Goal: Browse casually

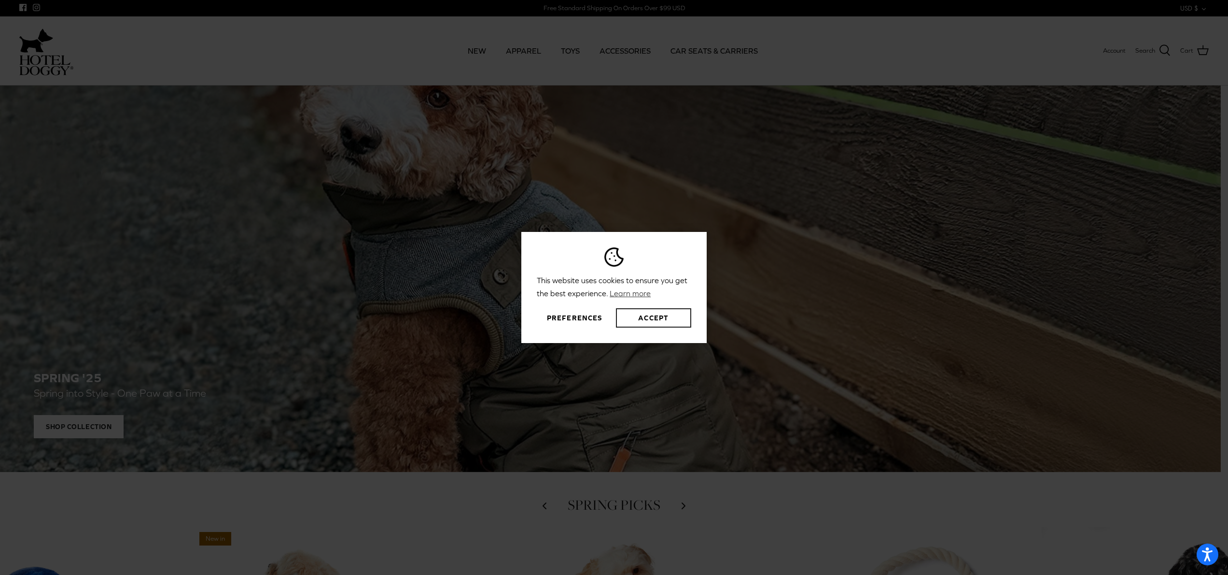
click at [654, 318] on button "Accept" at bounding box center [653, 317] width 75 height 19
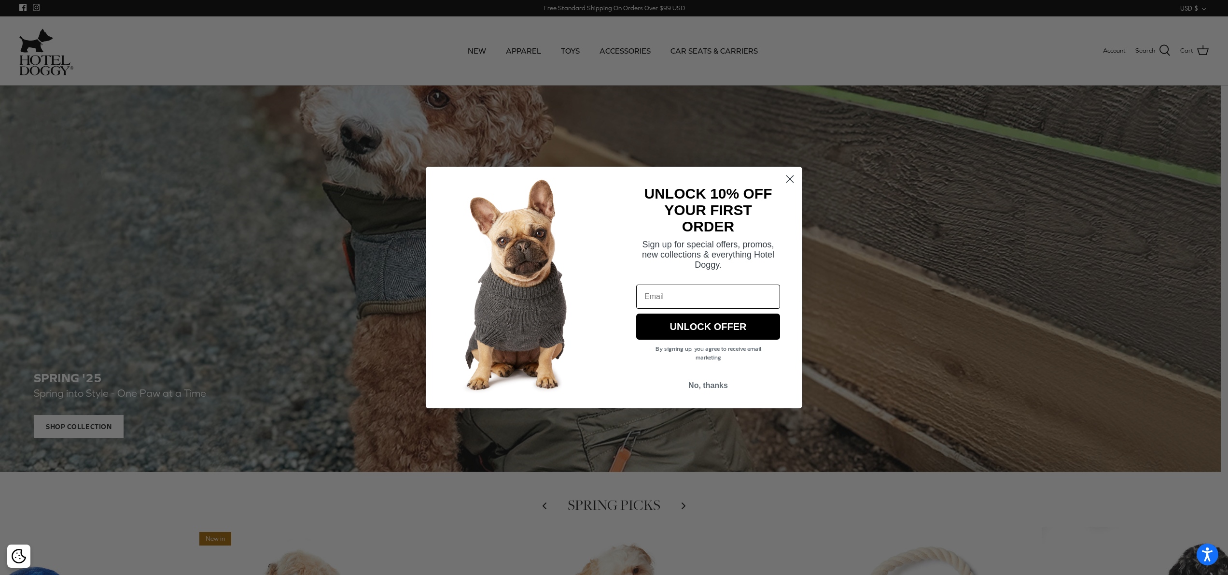
click at [791, 181] on circle "Close dialog" at bounding box center [790, 179] width 16 height 16
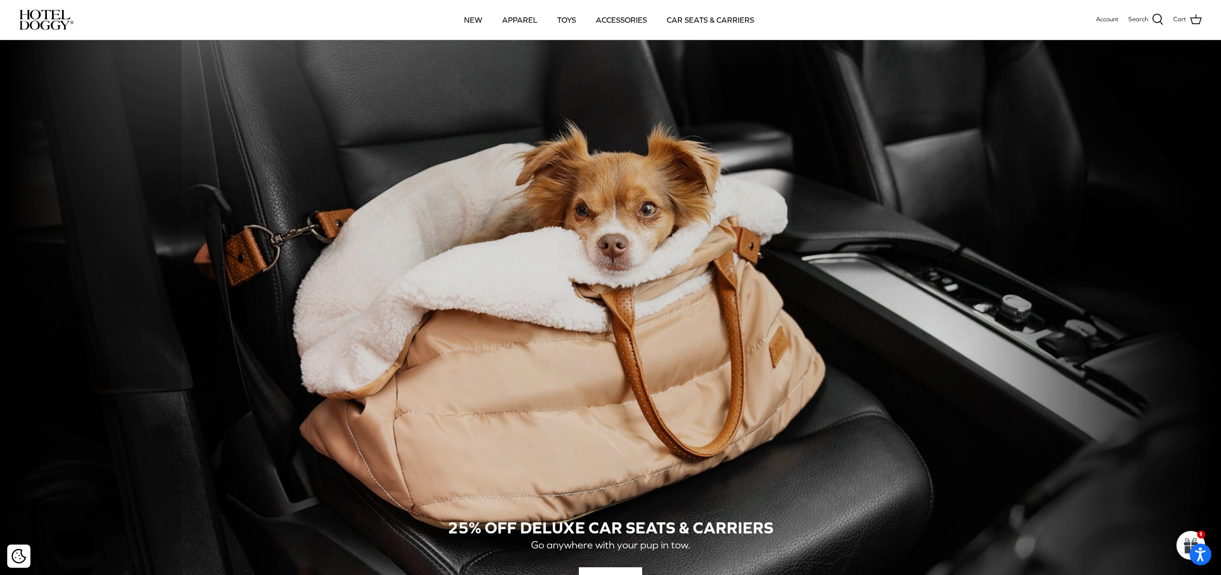
scroll to position [280, 0]
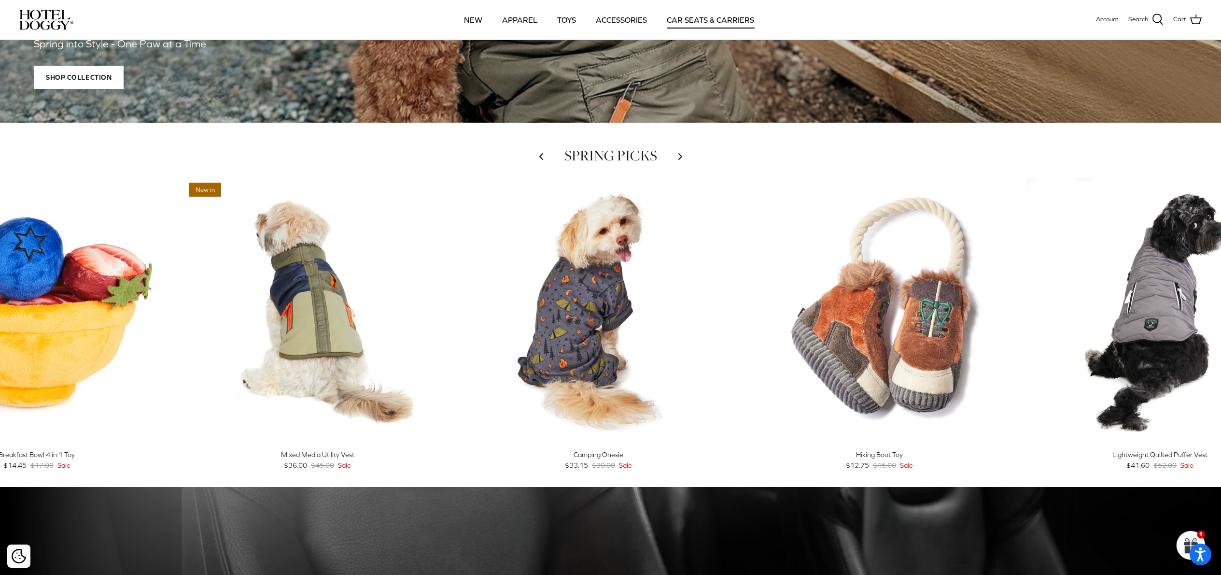
click at [697, 23] on link "CAR SEATS & CARRIERS" at bounding box center [710, 19] width 105 height 33
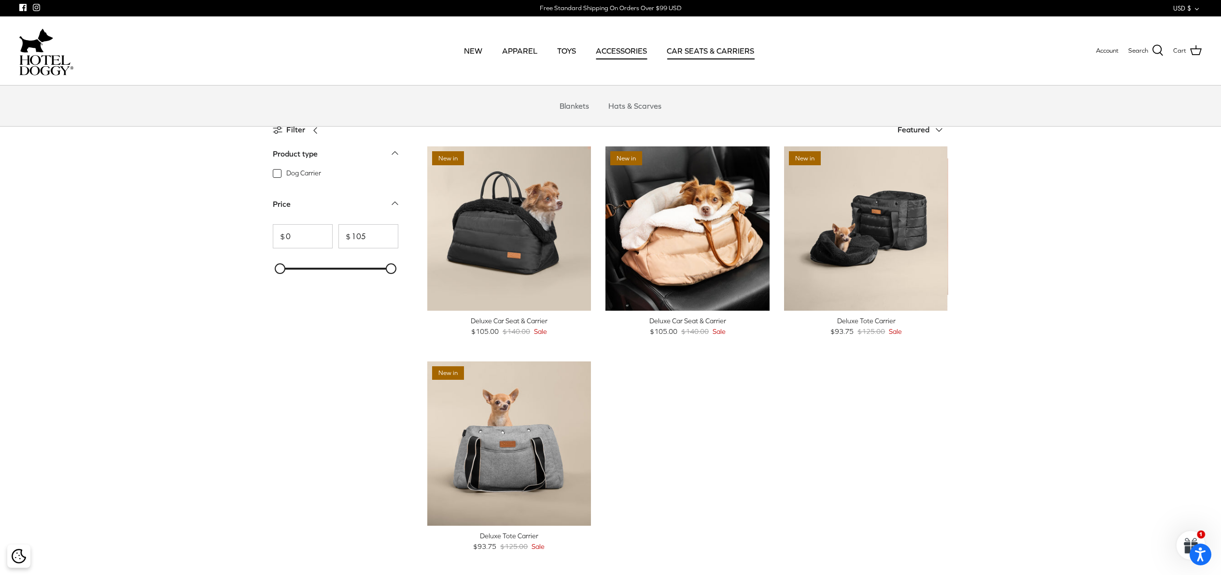
click at [633, 49] on link "ACCESSORIES" at bounding box center [621, 50] width 69 height 33
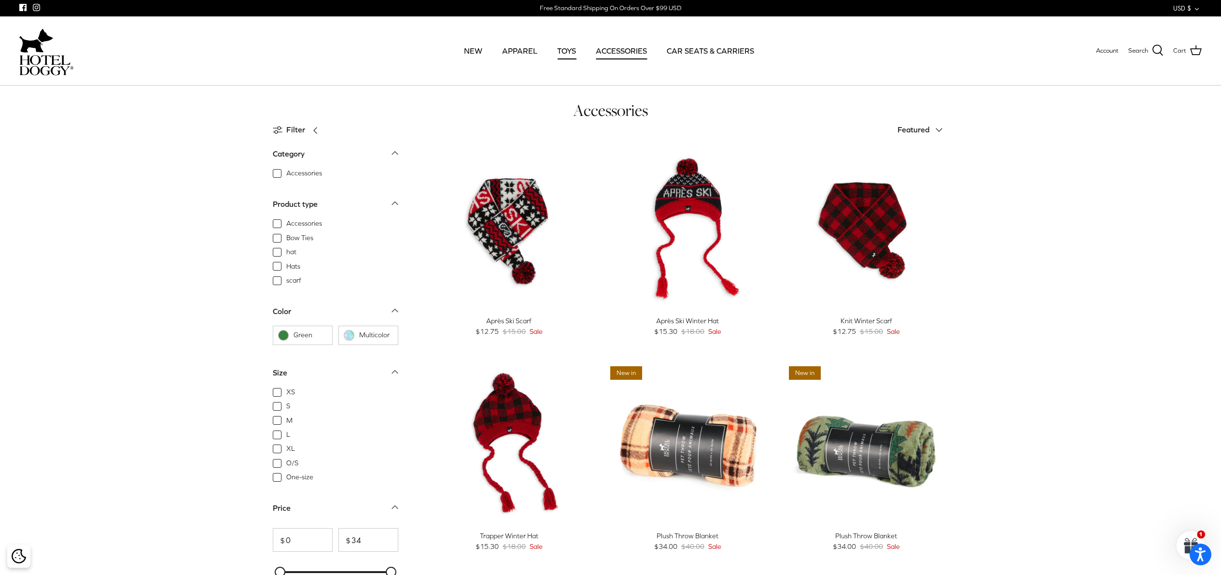
click at [553, 52] on link "TOYS" at bounding box center [566, 50] width 36 height 33
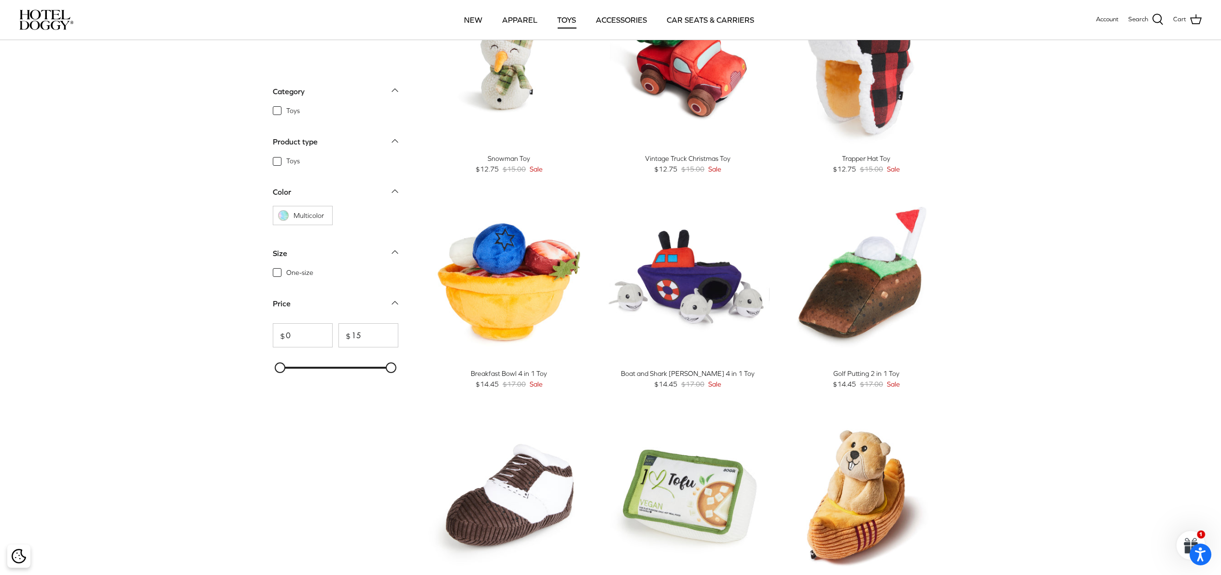
scroll to position [304, 0]
